Goal: Task Accomplishment & Management: Complete application form

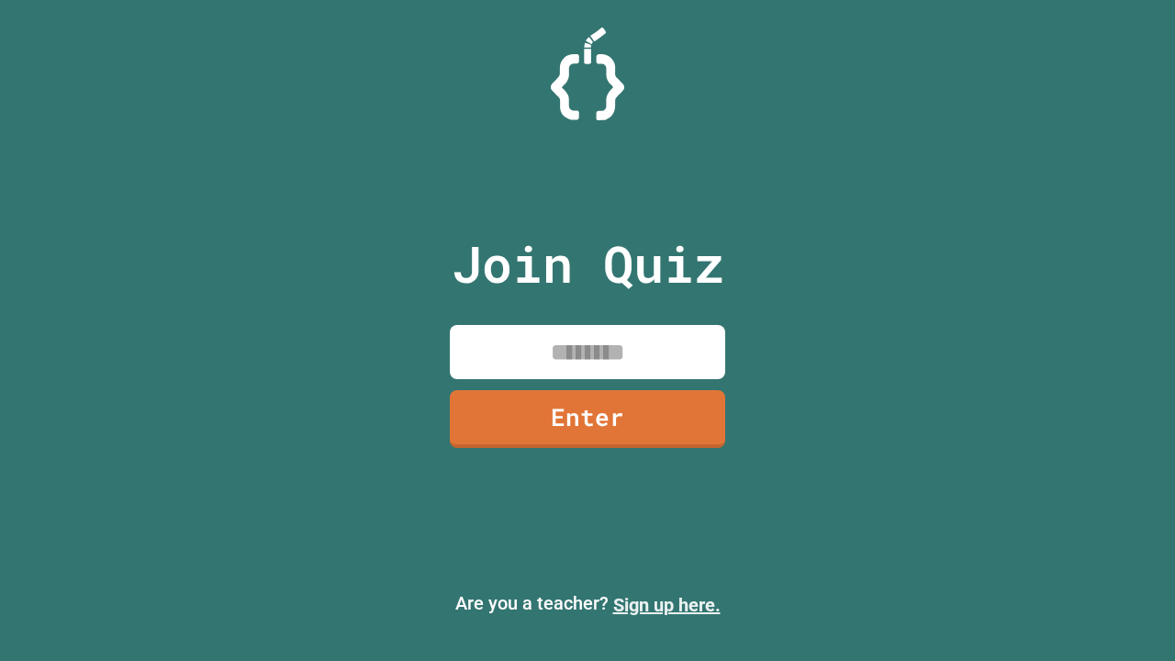
click at [667, 605] on link "Sign up here." at bounding box center [666, 605] width 107 height 22
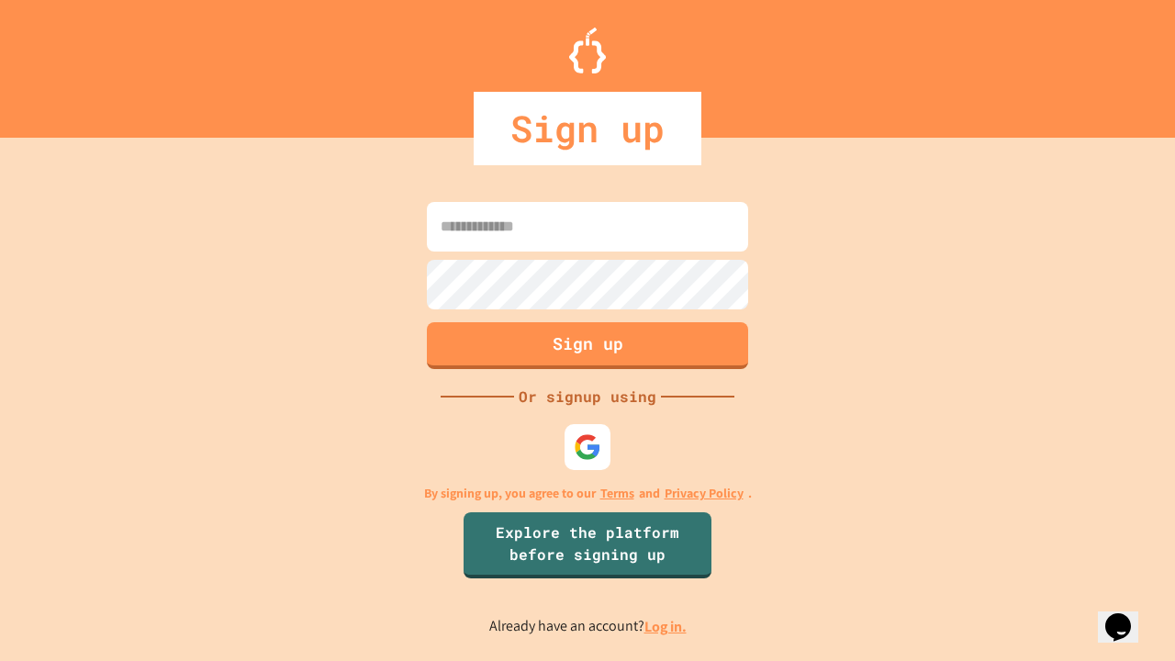
click at [667, 626] on link "Log in." at bounding box center [666, 626] width 42 height 19
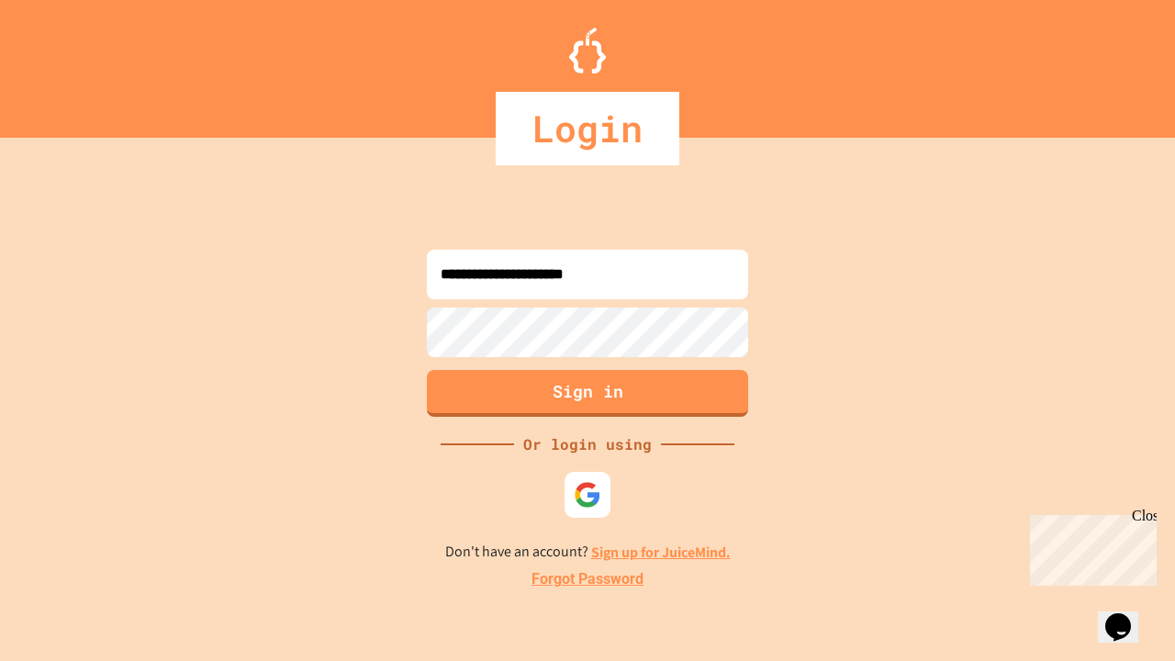
type input "**********"
